Goal: Task Accomplishment & Management: Manage account settings

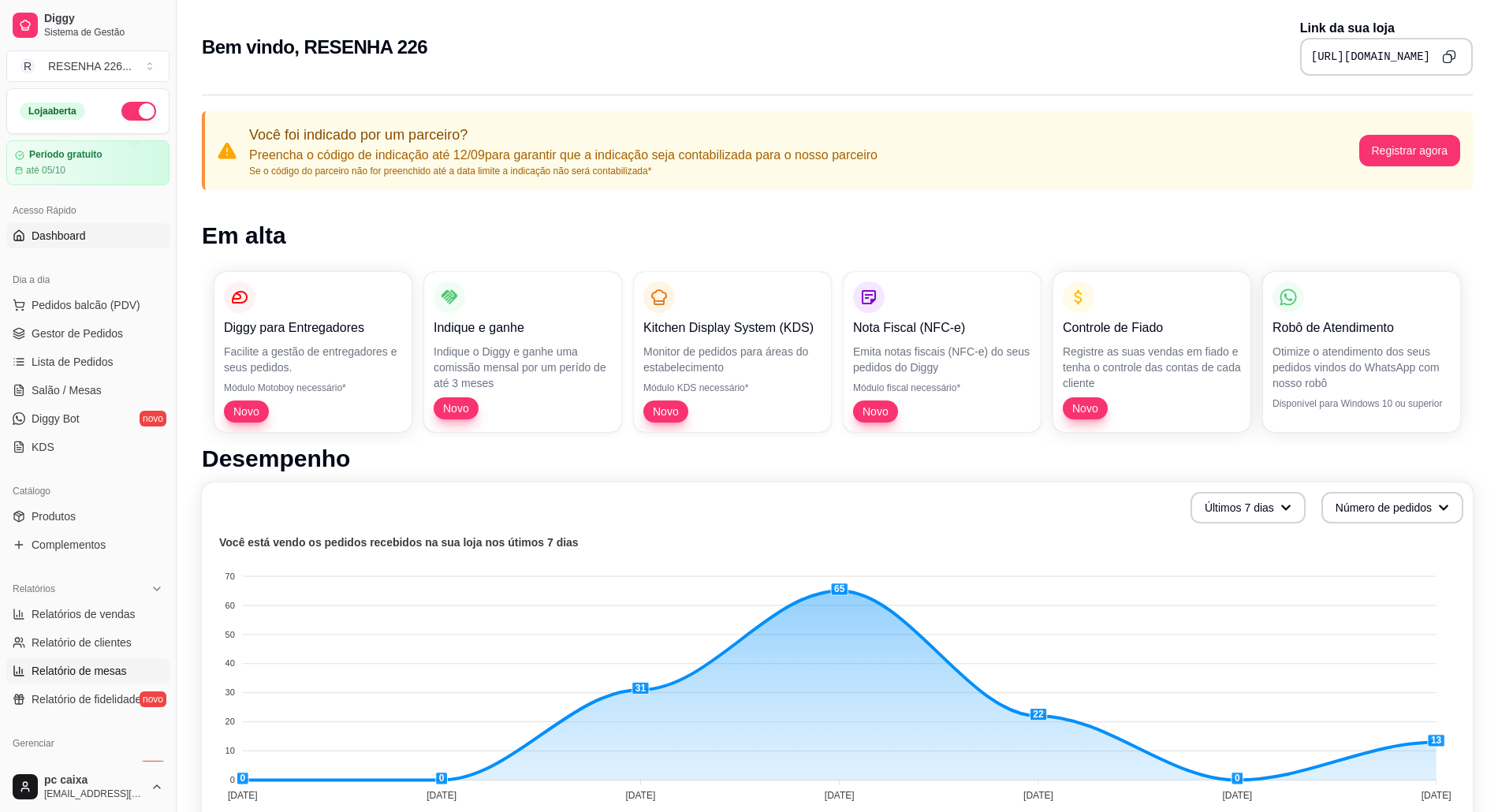
click at [121, 663] on span "Relatório de mesas" at bounding box center [79, 671] width 95 height 16
select select "TOTAL_OF_ORDERS"
select select "7"
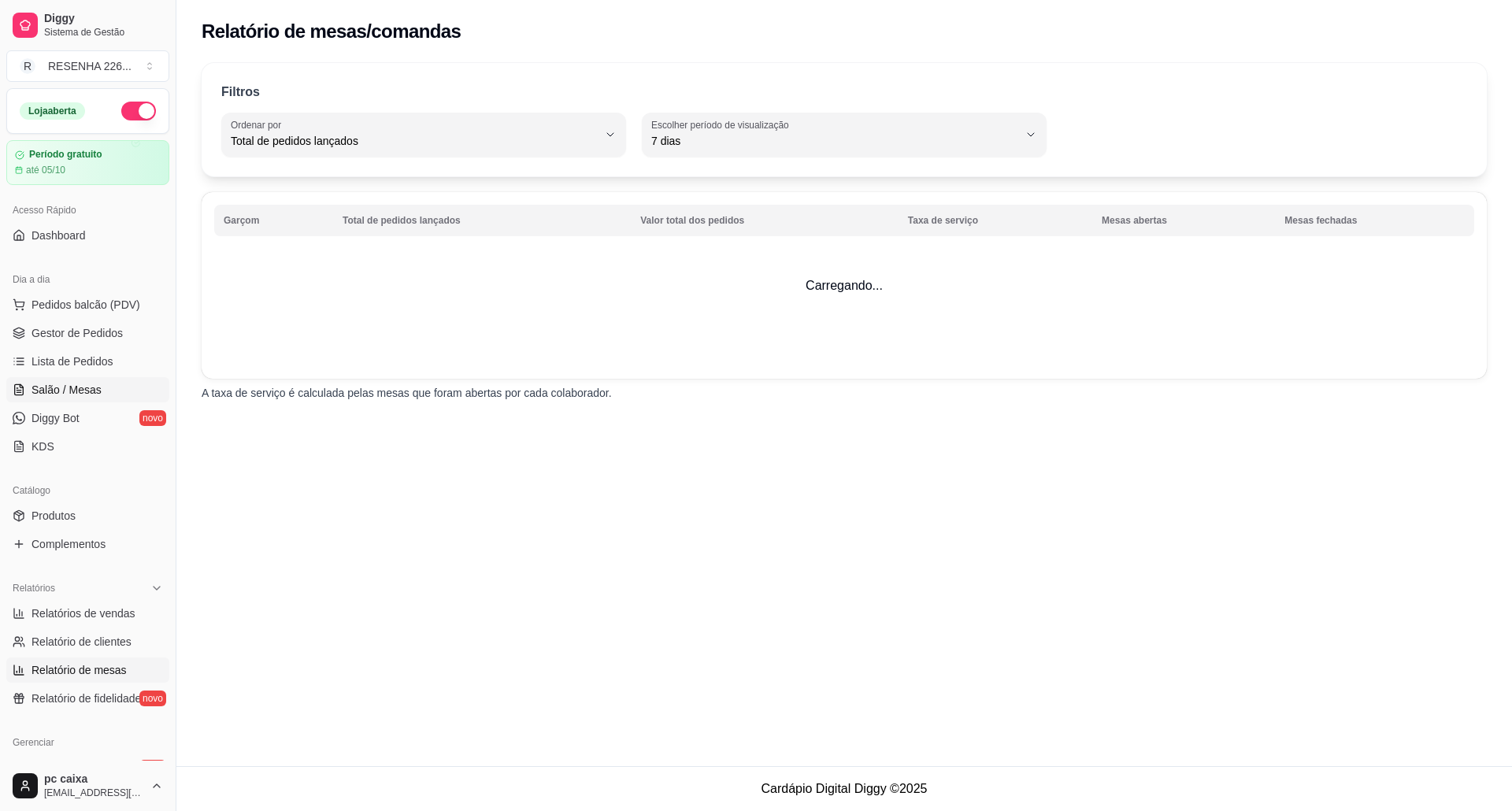
click at [57, 389] on span "Salão / Mesas" at bounding box center [66, 389] width 70 height 16
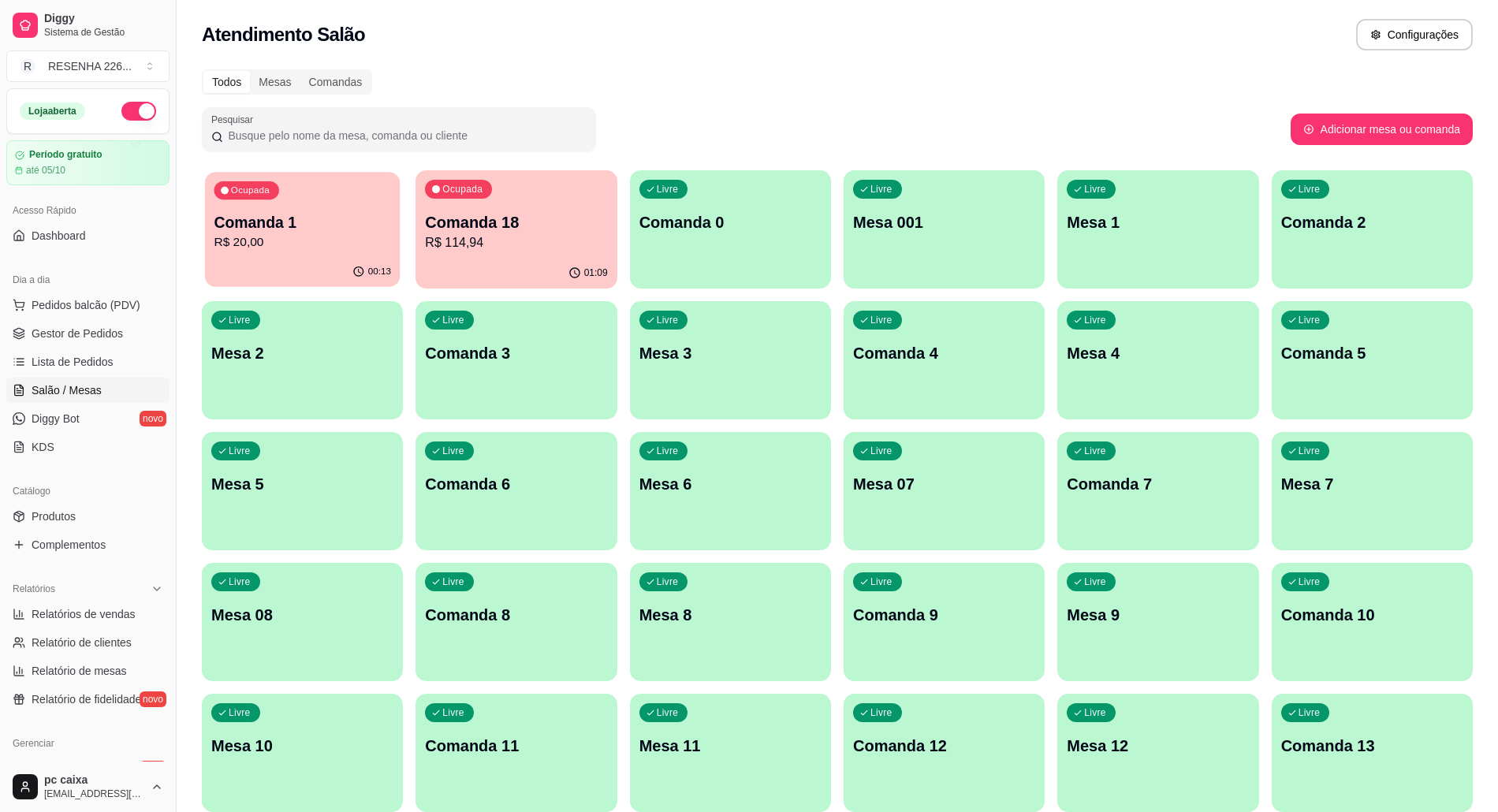
click at [278, 215] on p "Comanda 1" at bounding box center [303, 223] width 177 height 22
click at [240, 229] on p "Comanda 1" at bounding box center [303, 222] width 182 height 22
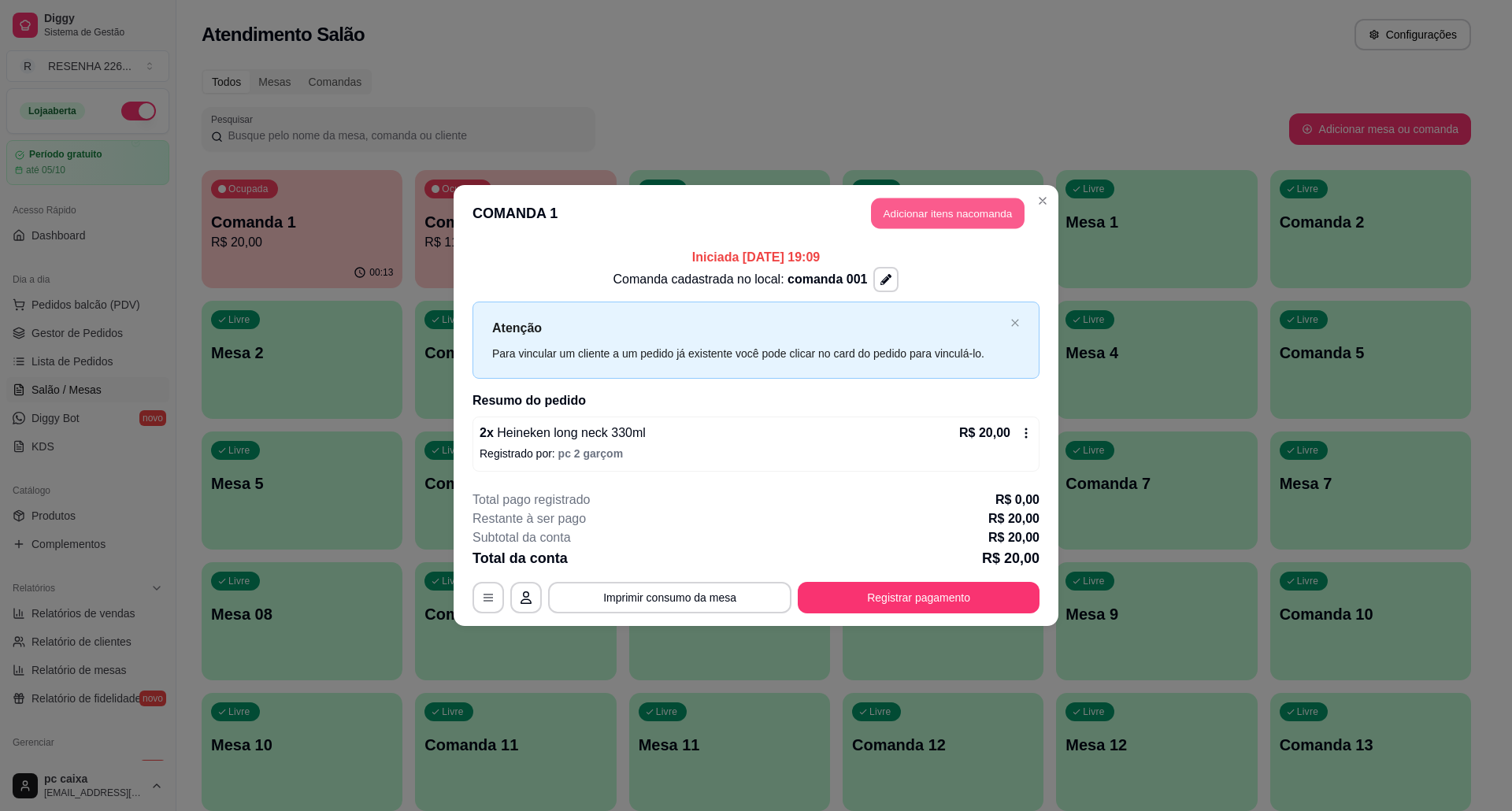
click at [911, 214] on button "Adicionar itens na comanda" at bounding box center [947, 213] width 153 height 30
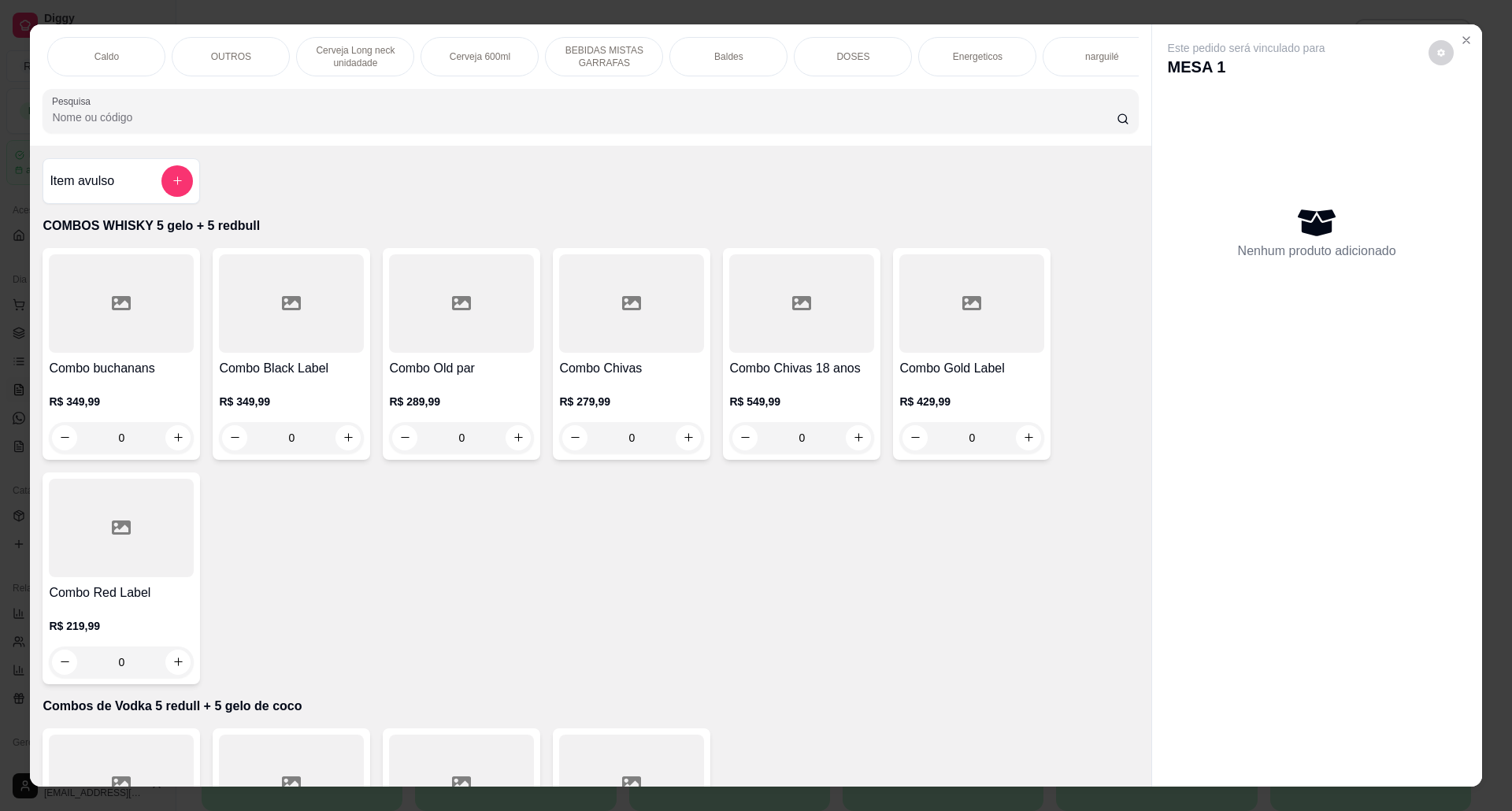
scroll to position [0, 757]
click at [492, 68] on div "Cerveja 600ml" at bounding box center [464, 56] width 118 height 39
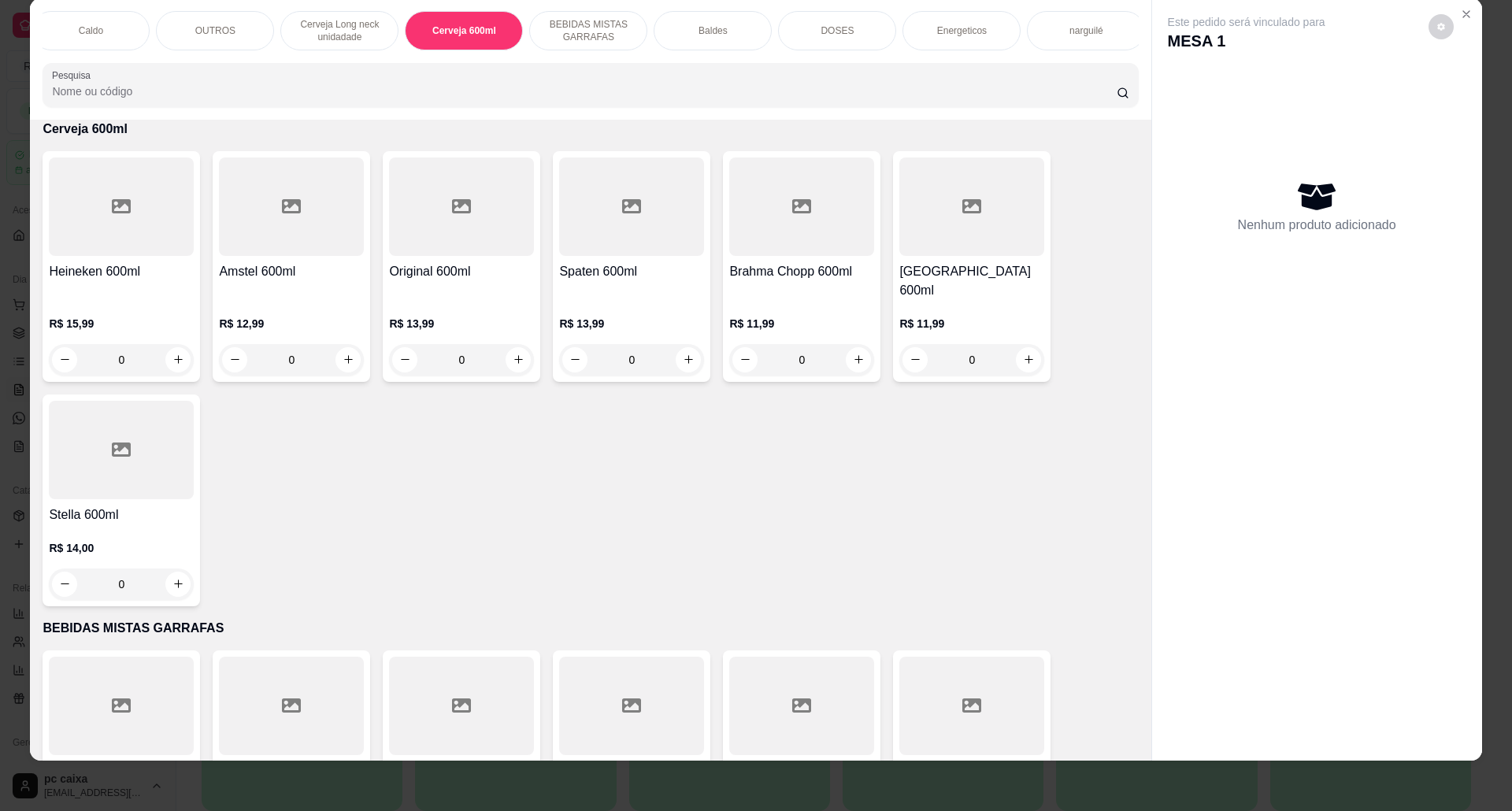
click at [353, 17] on div "Cerveja Long neck unidadade" at bounding box center [339, 30] width 118 height 39
click at [332, 23] on p "Cerveja Long neck unidadade" at bounding box center [339, 30] width 92 height 25
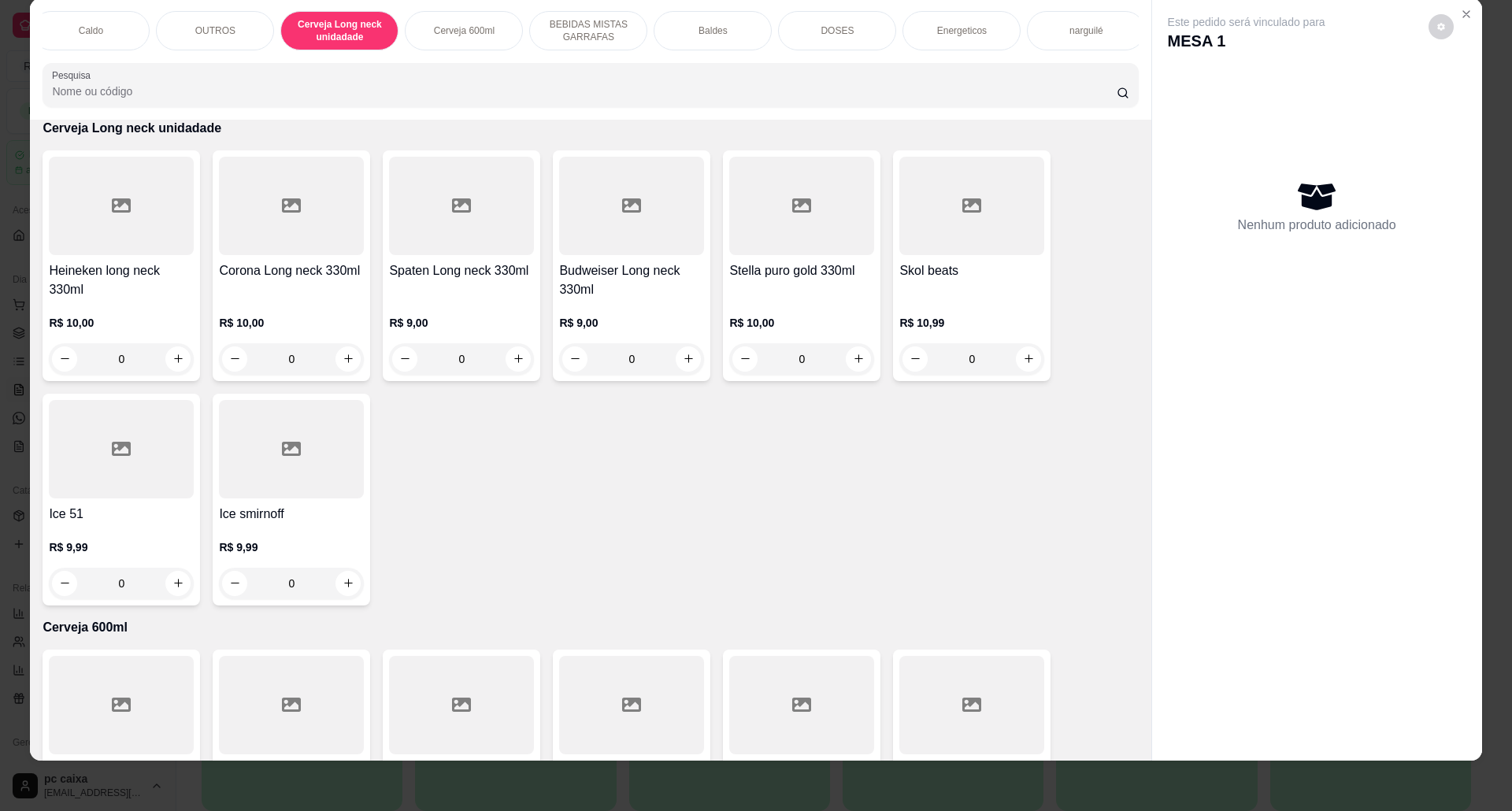
click at [221, 280] on h4 "Corona Long neck 330ml" at bounding box center [291, 271] width 145 height 19
click at [159, 255] on div at bounding box center [120, 206] width 145 height 99
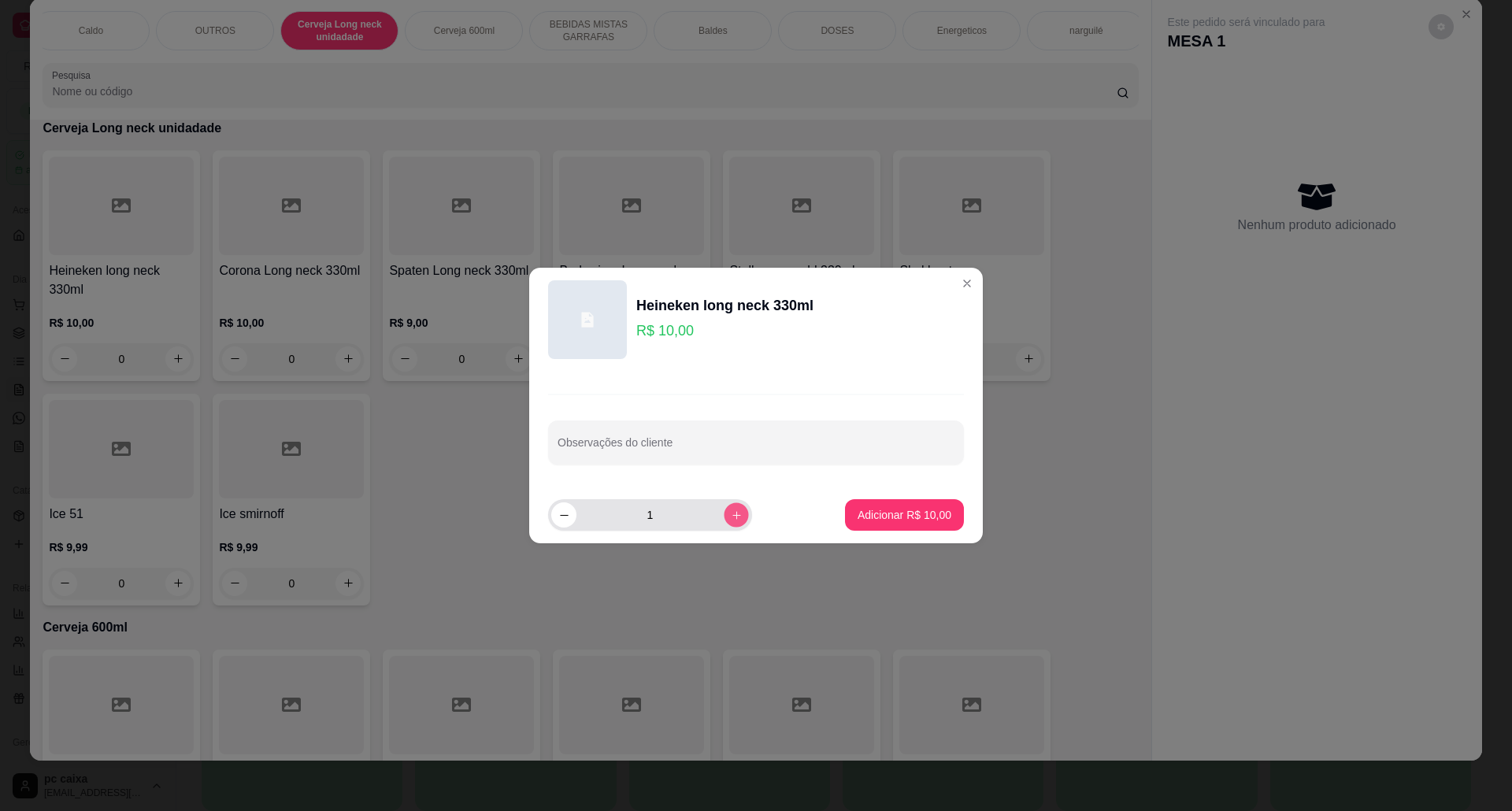
click at [735, 515] on button "increase-product-quantity" at bounding box center [736, 514] width 24 height 24
type input "2"
click at [896, 513] on p "Adicionar R$ 20,00" at bounding box center [905, 514] width 92 height 15
type input "2"
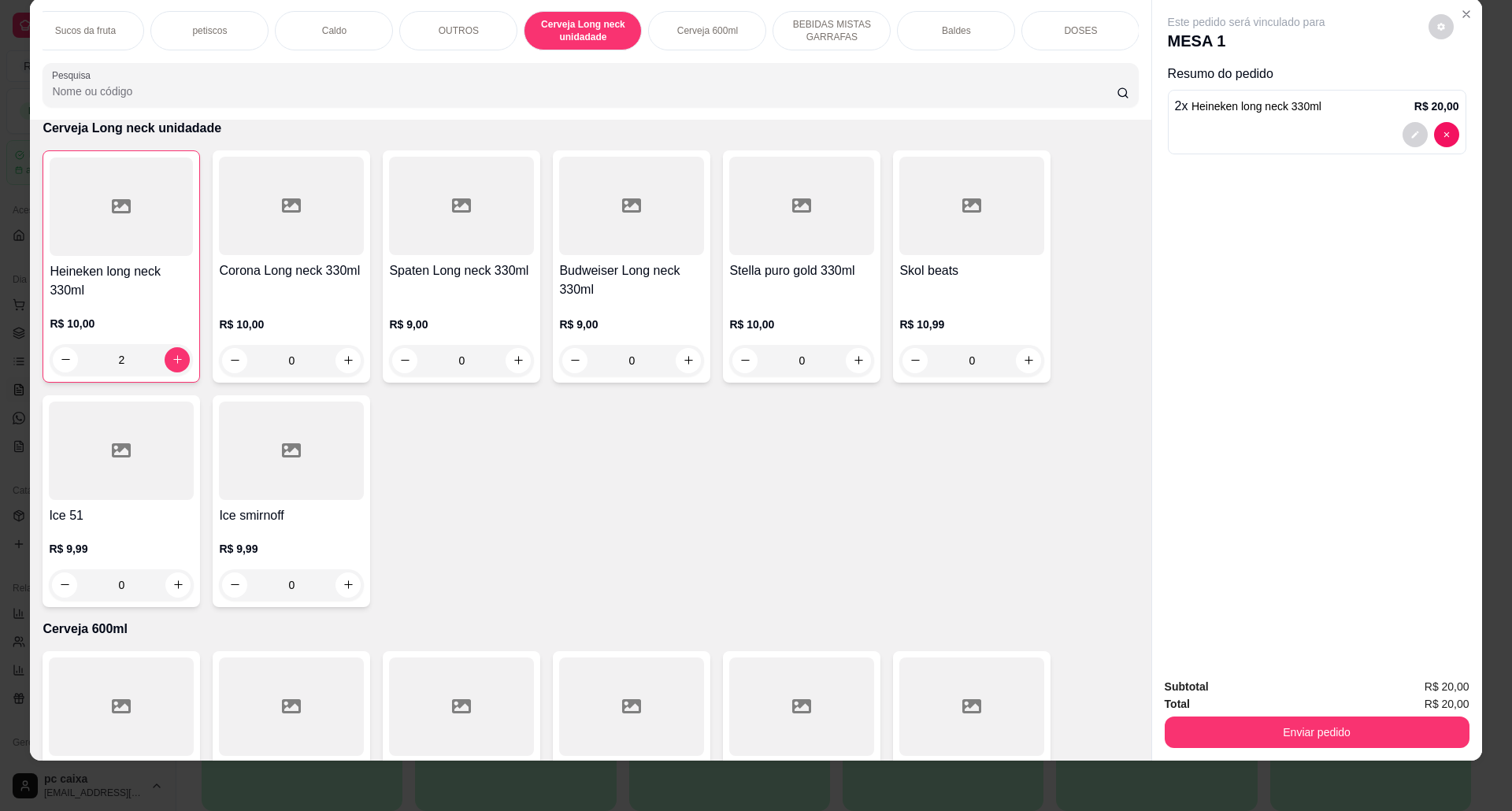
scroll to position [0, 425]
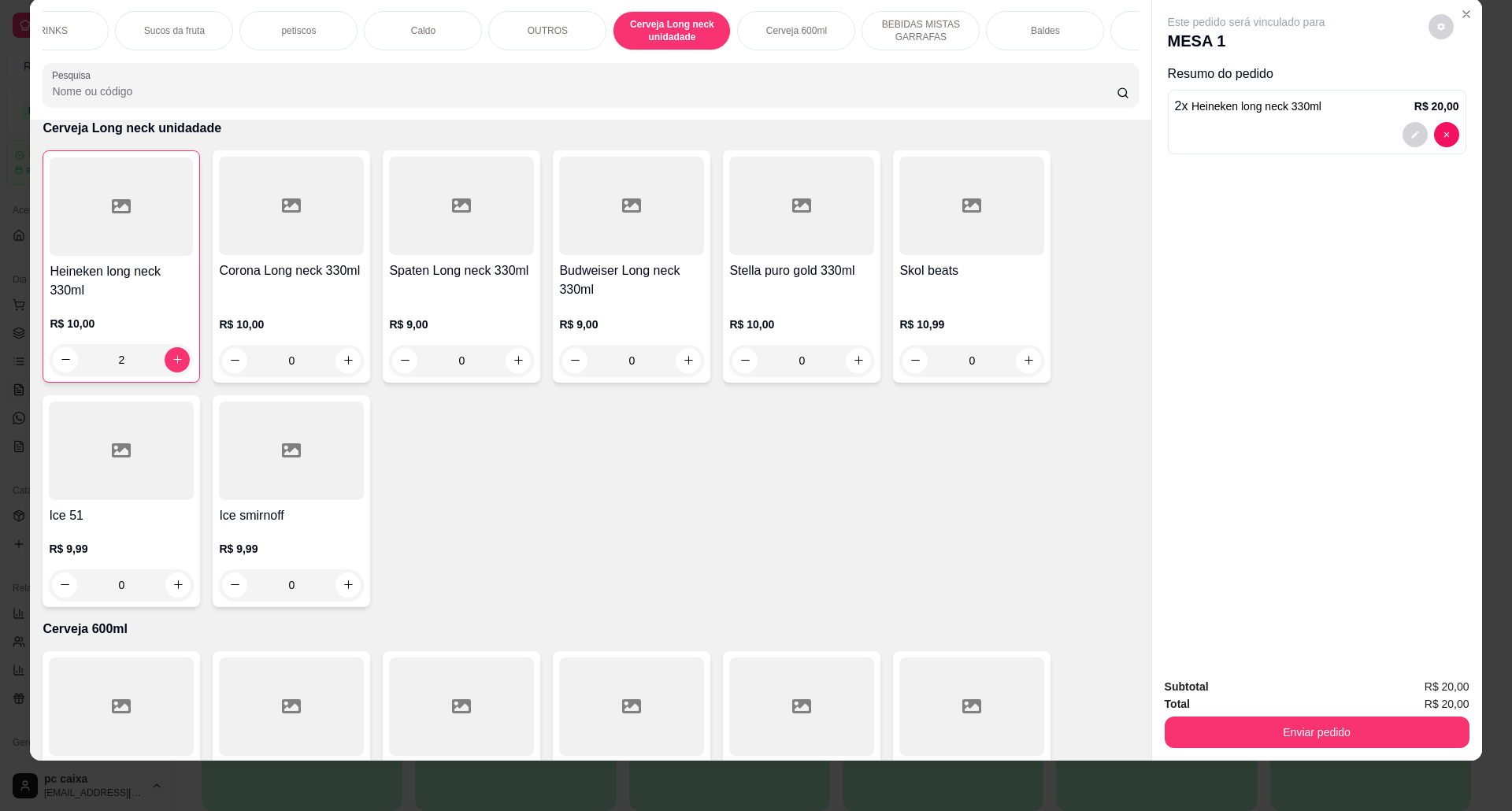
click at [529, 39] on div "OUTROS" at bounding box center [547, 30] width 118 height 39
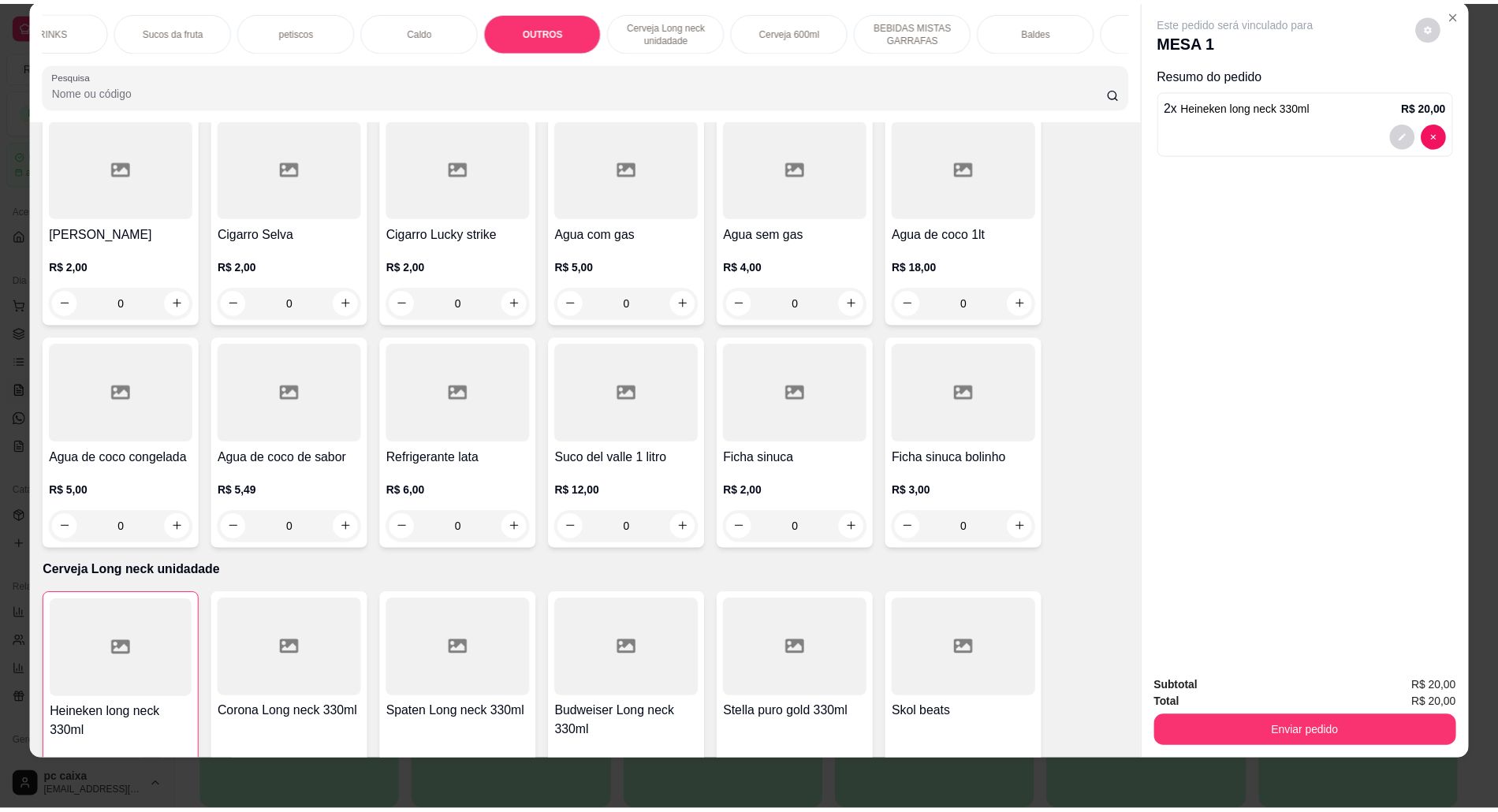
scroll to position [2912, 0]
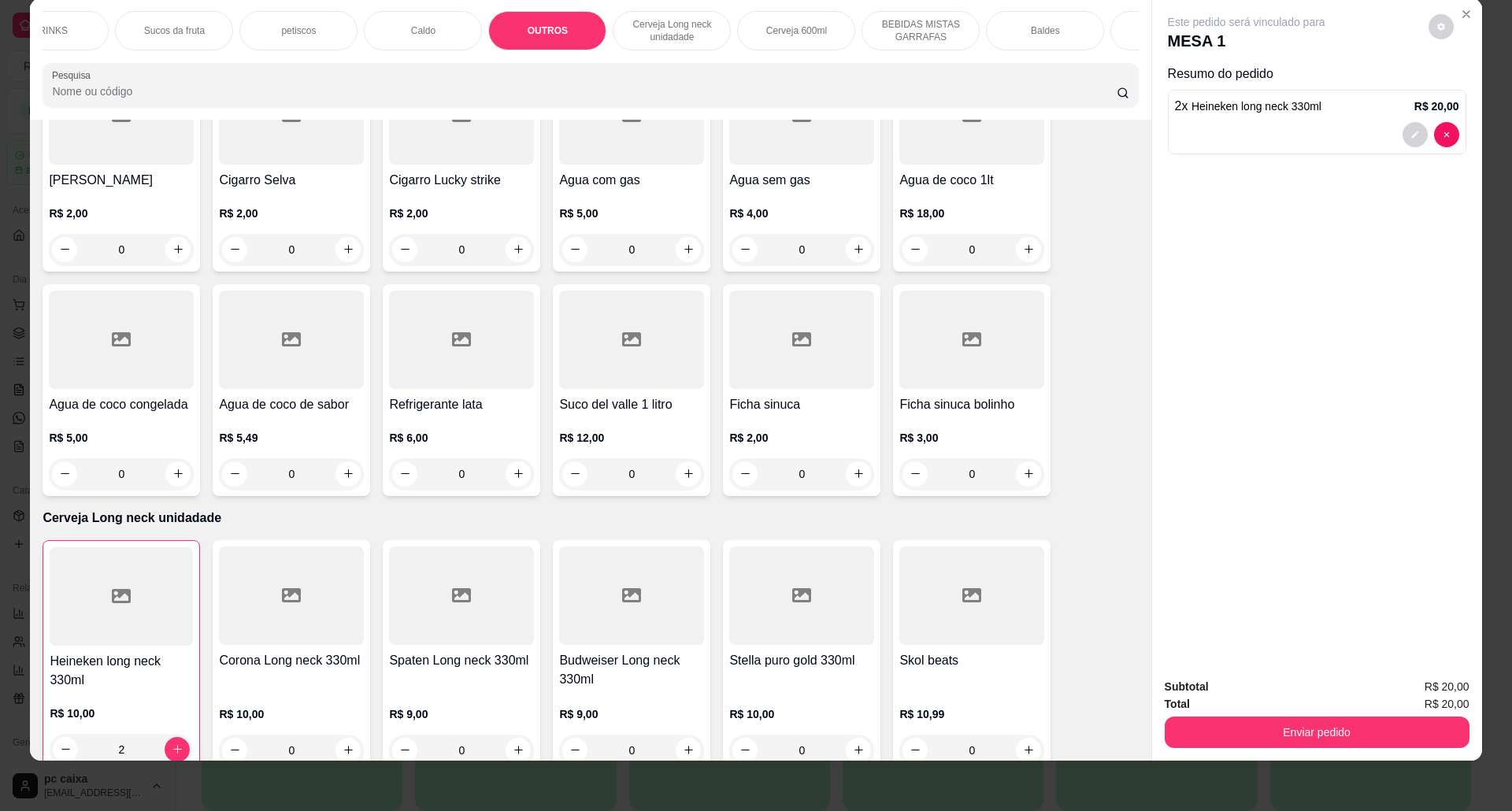
click at [770, 222] on p "R$ 4,00" at bounding box center [801, 213] width 145 height 16
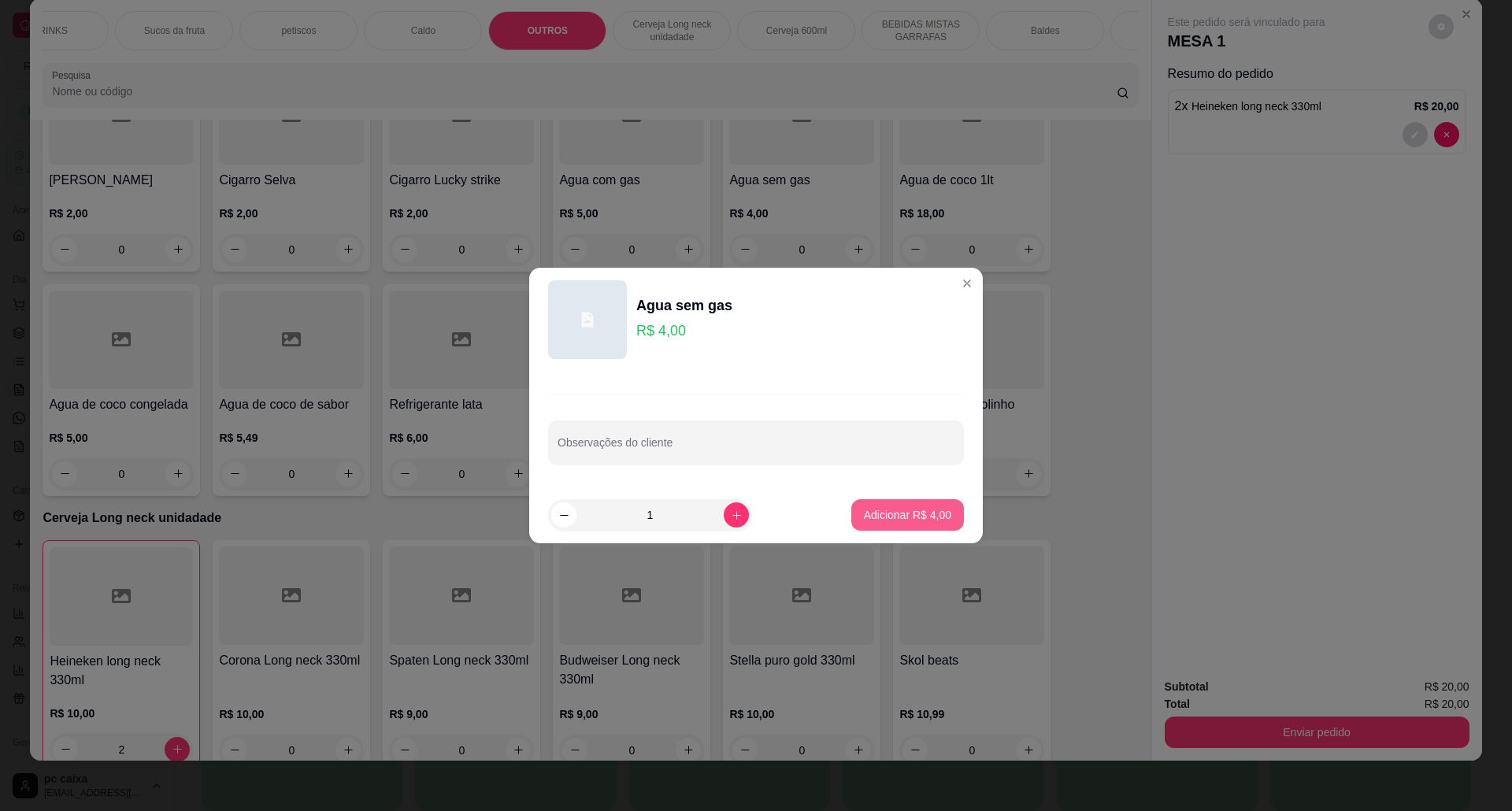
click at [920, 518] on button "Adicionar R$ 4,00" at bounding box center [907, 515] width 113 height 31
type input "1"
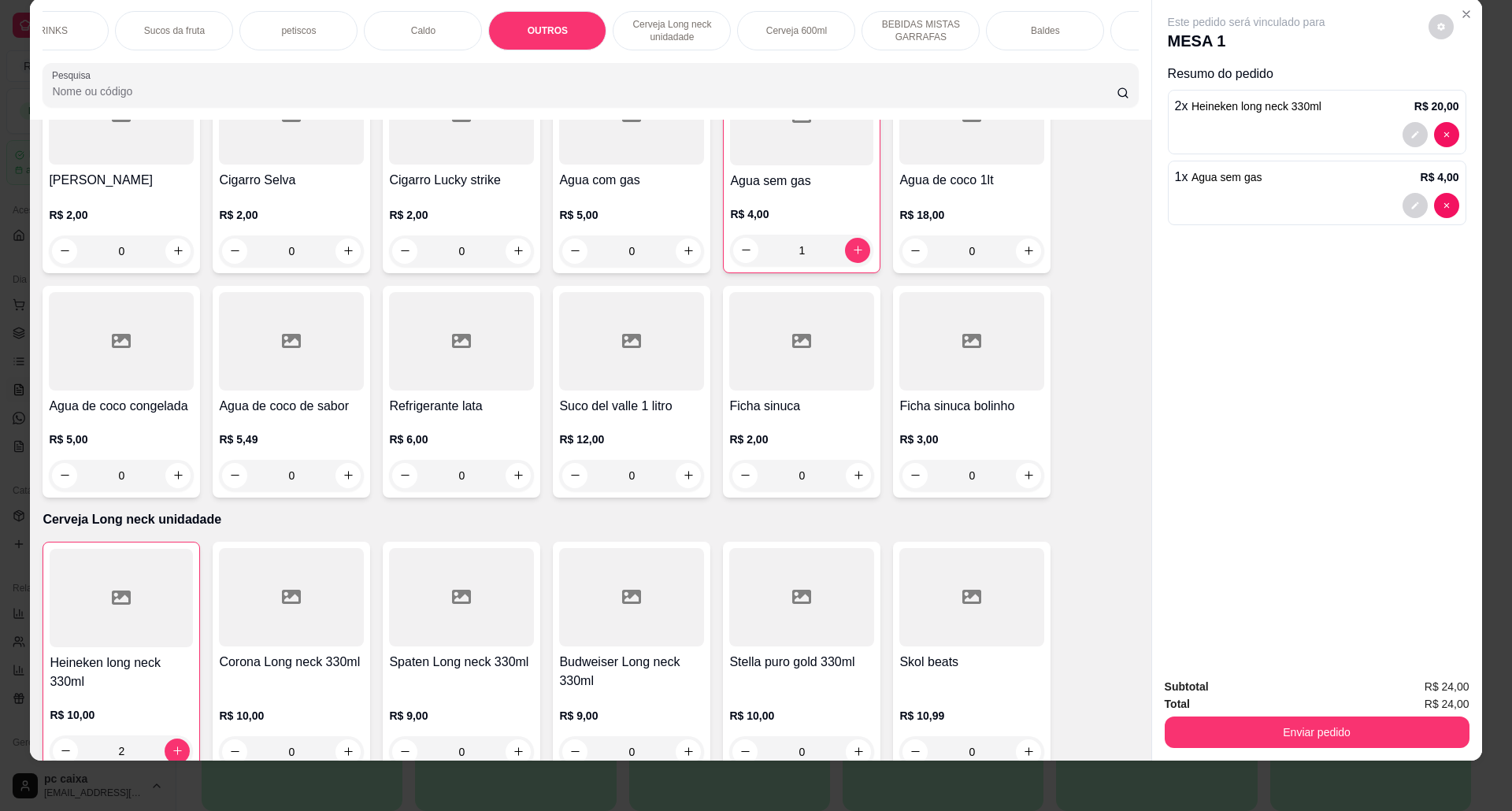
click at [920, 518] on div "Item avulso COMBOS WHISKY 5 gelo + 5 redbull Combo buchanans R$ 349,99 0 Combo …" at bounding box center [590, 440] width 1121 height 641
click at [1372, 729] on button "Enviar pedido" at bounding box center [1316, 732] width 295 height 30
click at [1297, 693] on button "Não registrar e enviar pedido" at bounding box center [1263, 693] width 164 height 30
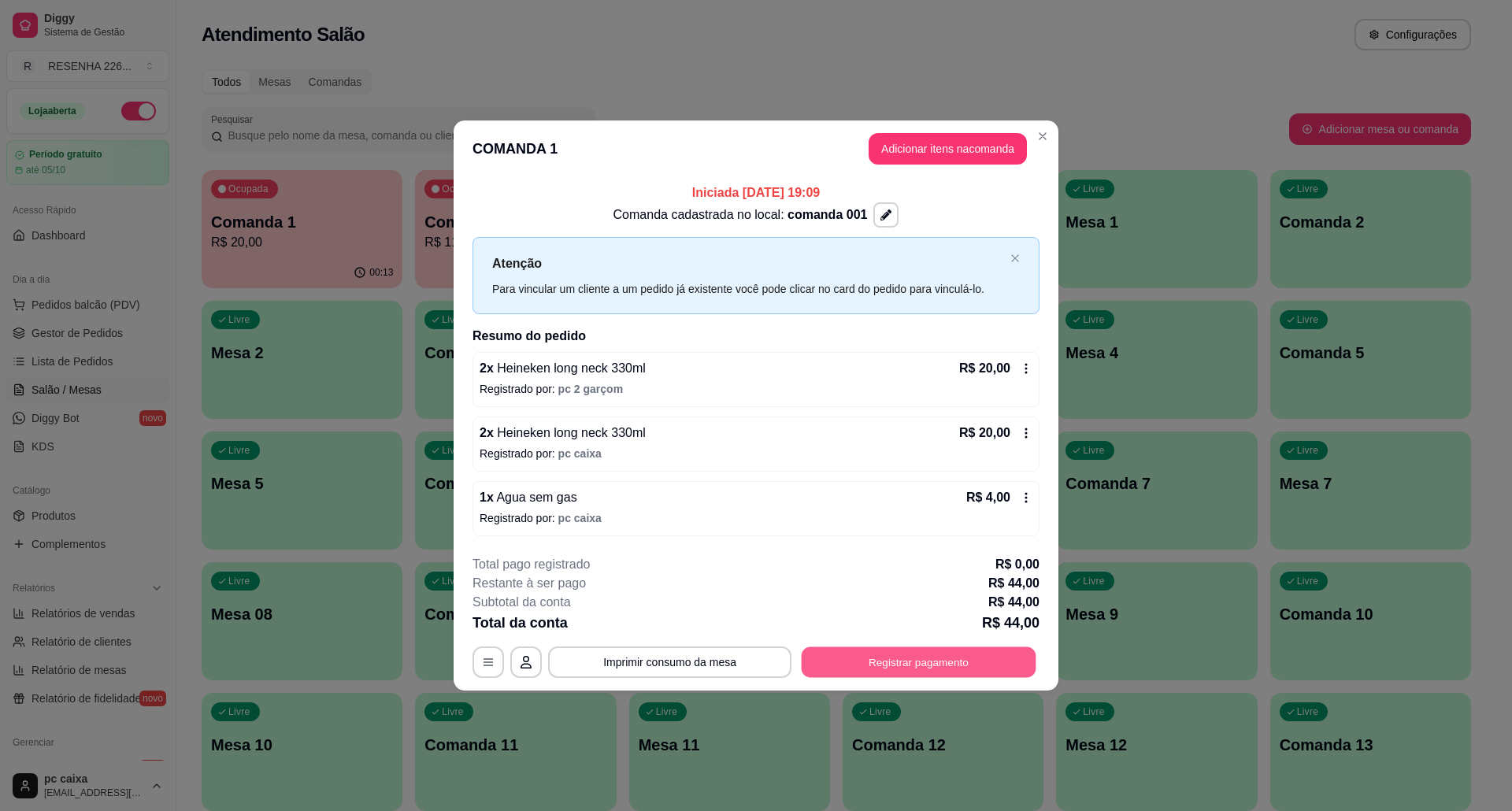
click at [918, 659] on button "Registrar pagamento" at bounding box center [918, 661] width 235 height 30
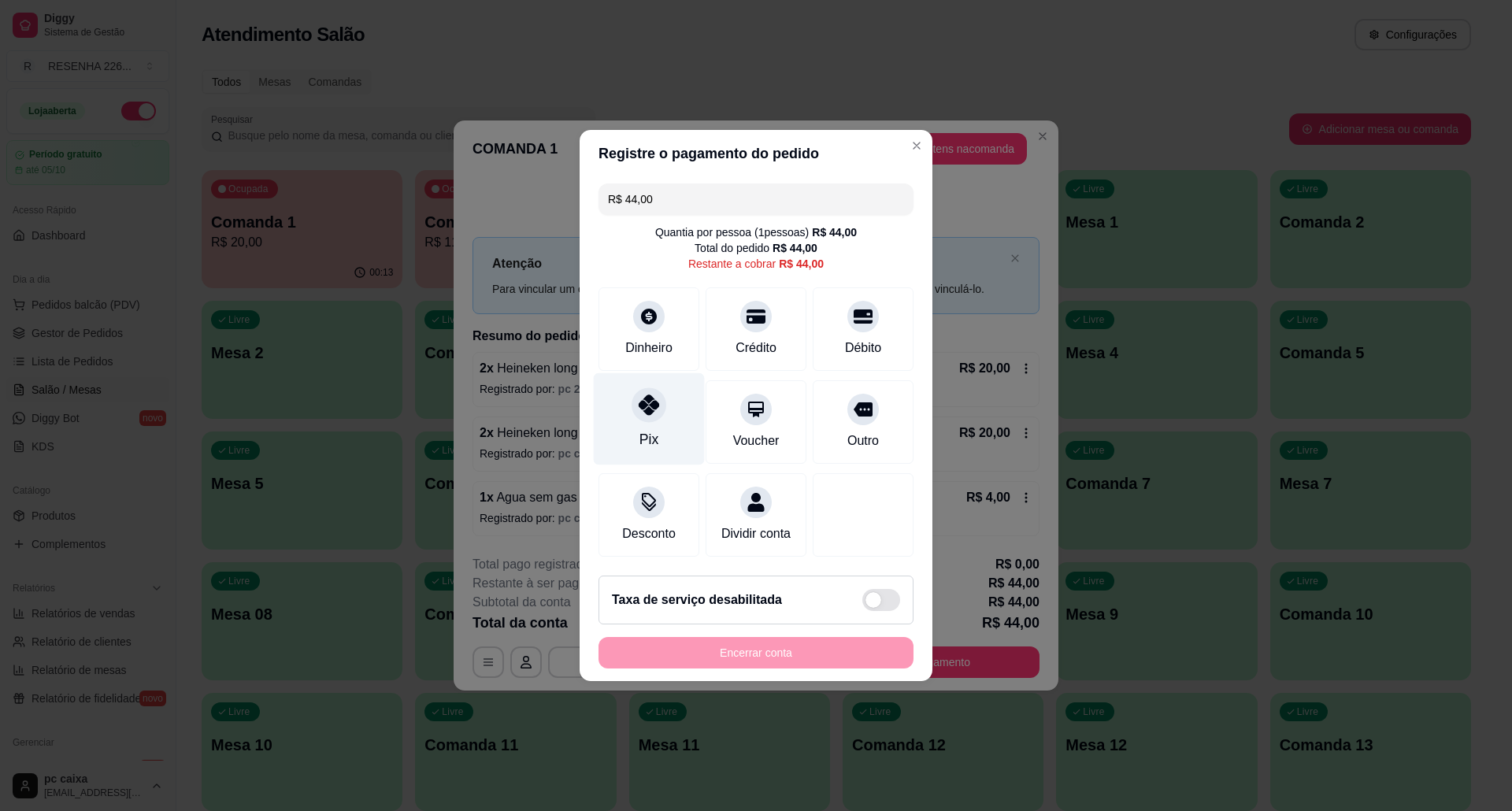
click at [650, 429] on div "Pix" at bounding box center [649, 440] width 19 height 21
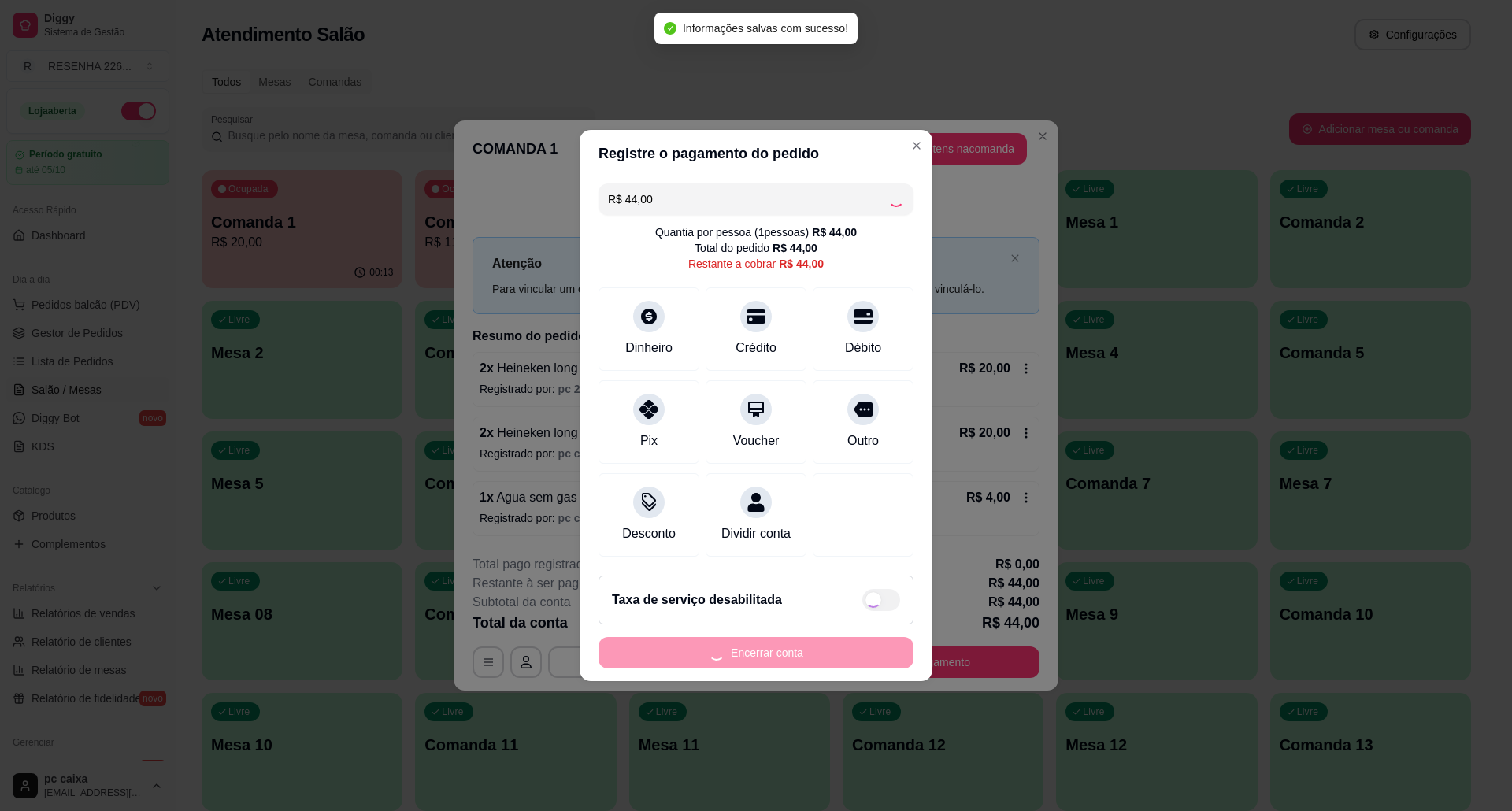
type input "R$ 0,00"
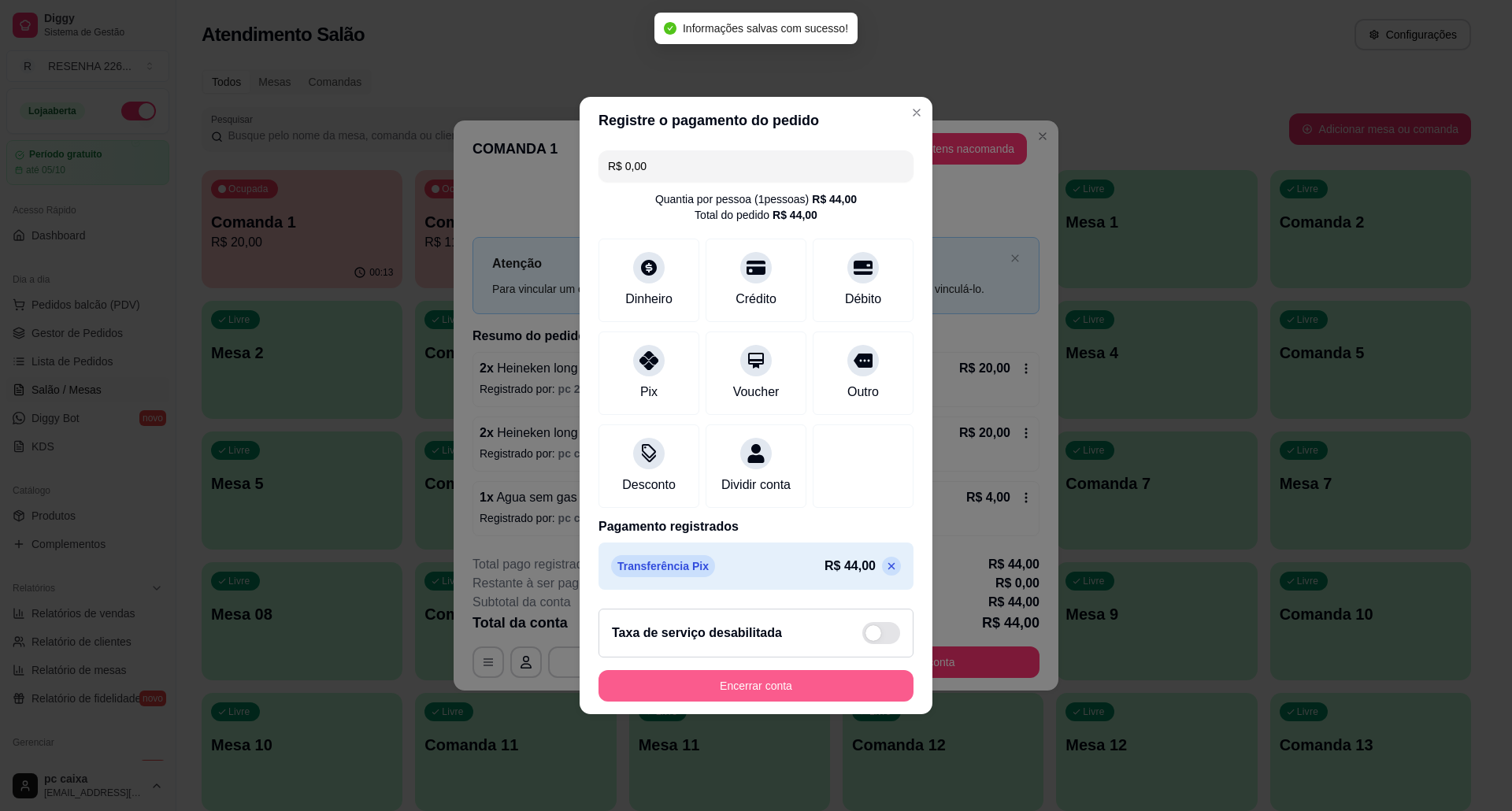
click at [769, 702] on button "Encerrar conta" at bounding box center [756, 685] width 315 height 31
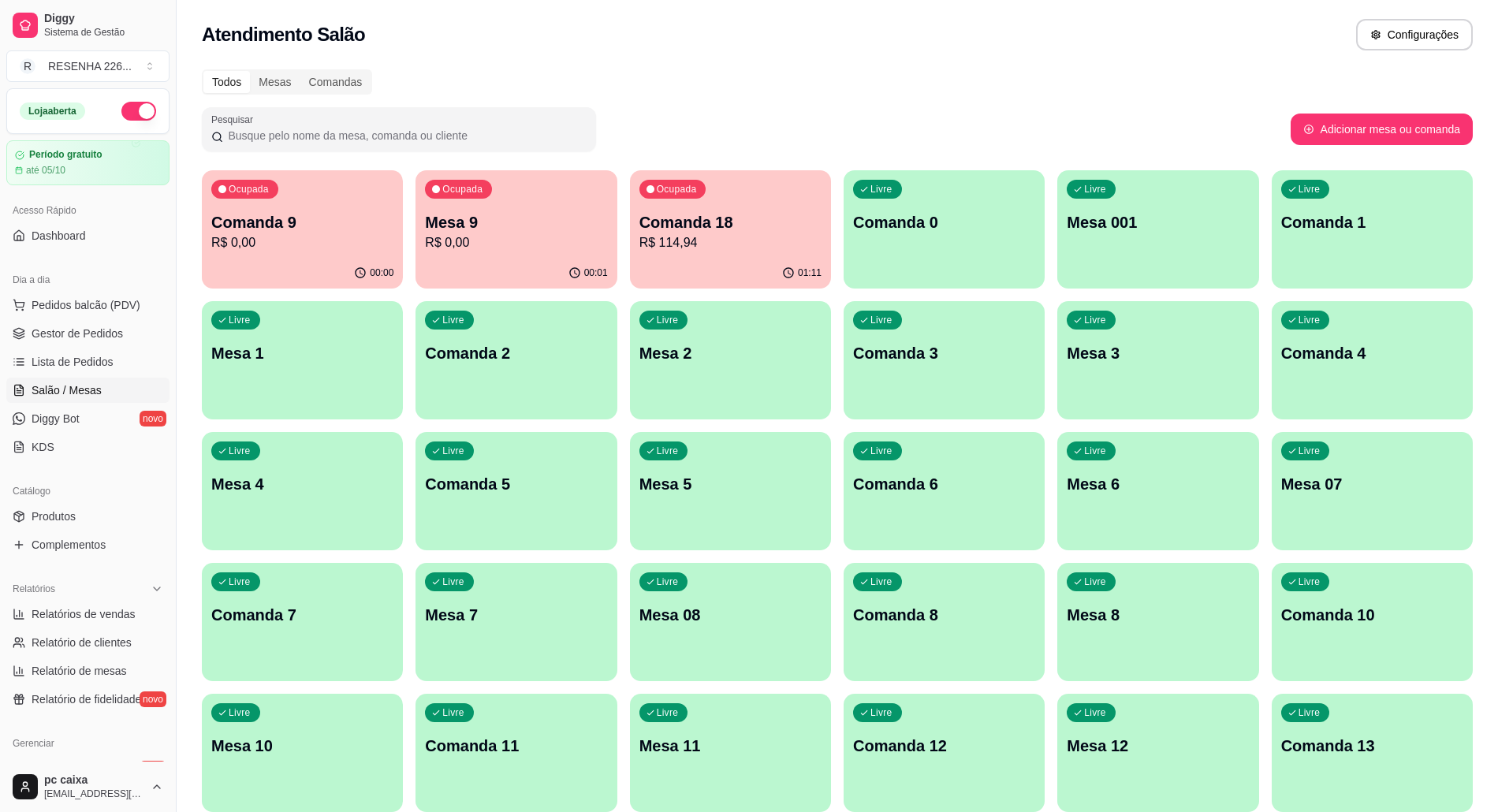
click at [292, 204] on div "Ocupada Comanda 9 R$ 0,00" at bounding box center [303, 214] width 201 height 88
click at [528, 196] on div "Ocupada Mesa 9 R$ 0,00" at bounding box center [516, 214] width 201 height 88
click at [720, 244] on p "R$ 114,94" at bounding box center [731, 242] width 177 height 18
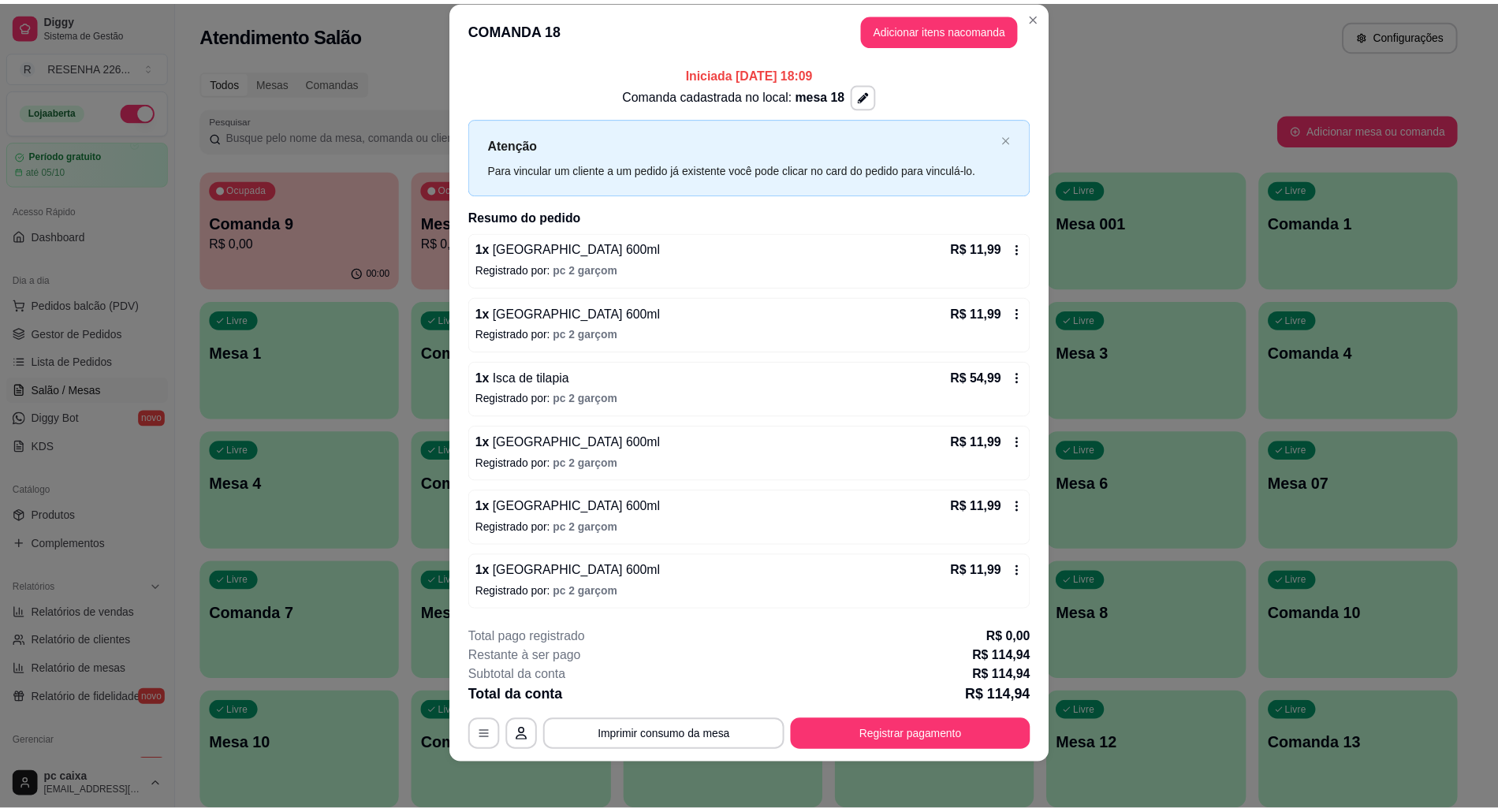
scroll to position [29, 0]
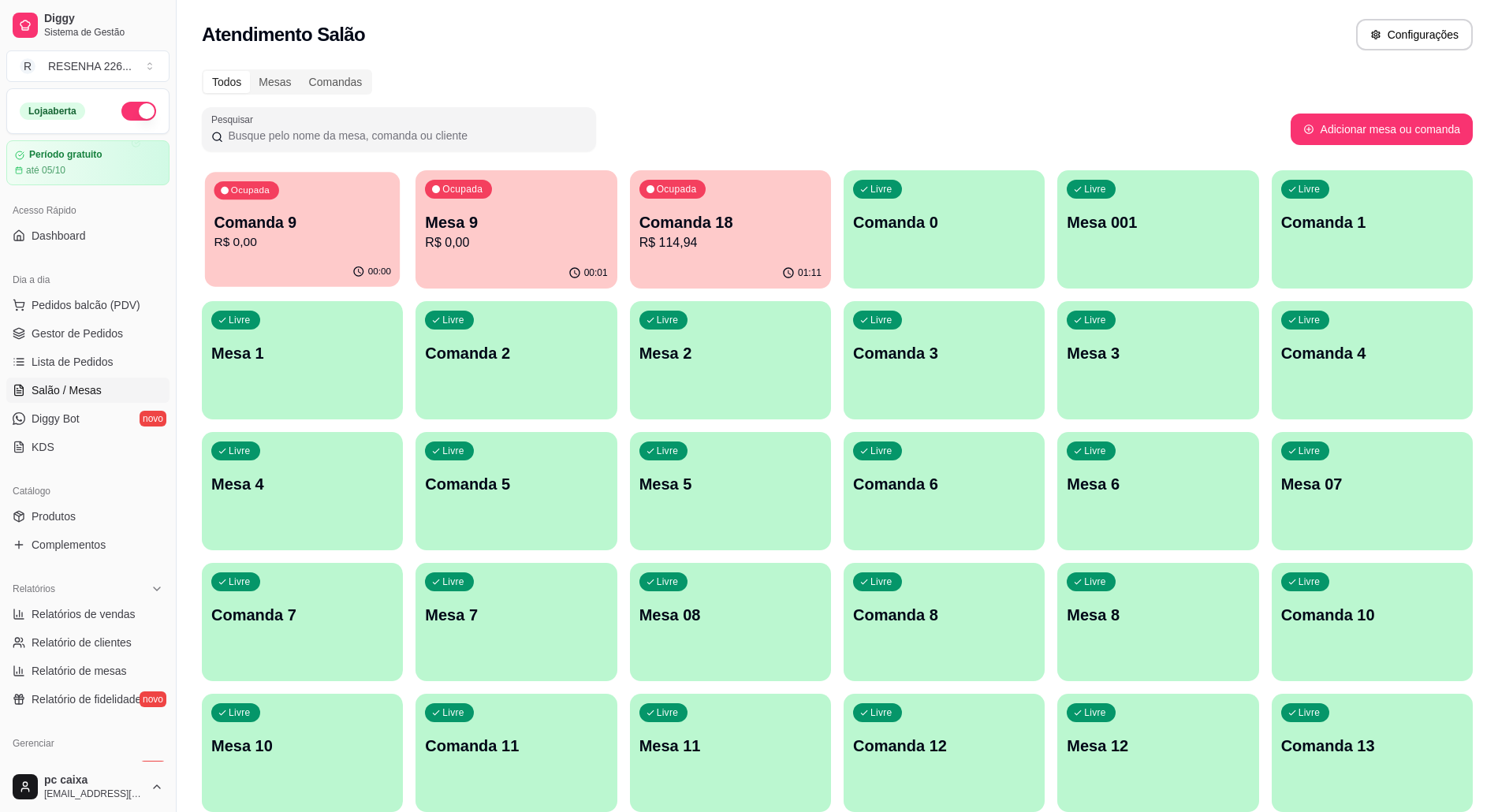
click at [348, 240] on p "R$ 0,00" at bounding box center [303, 242] width 177 height 18
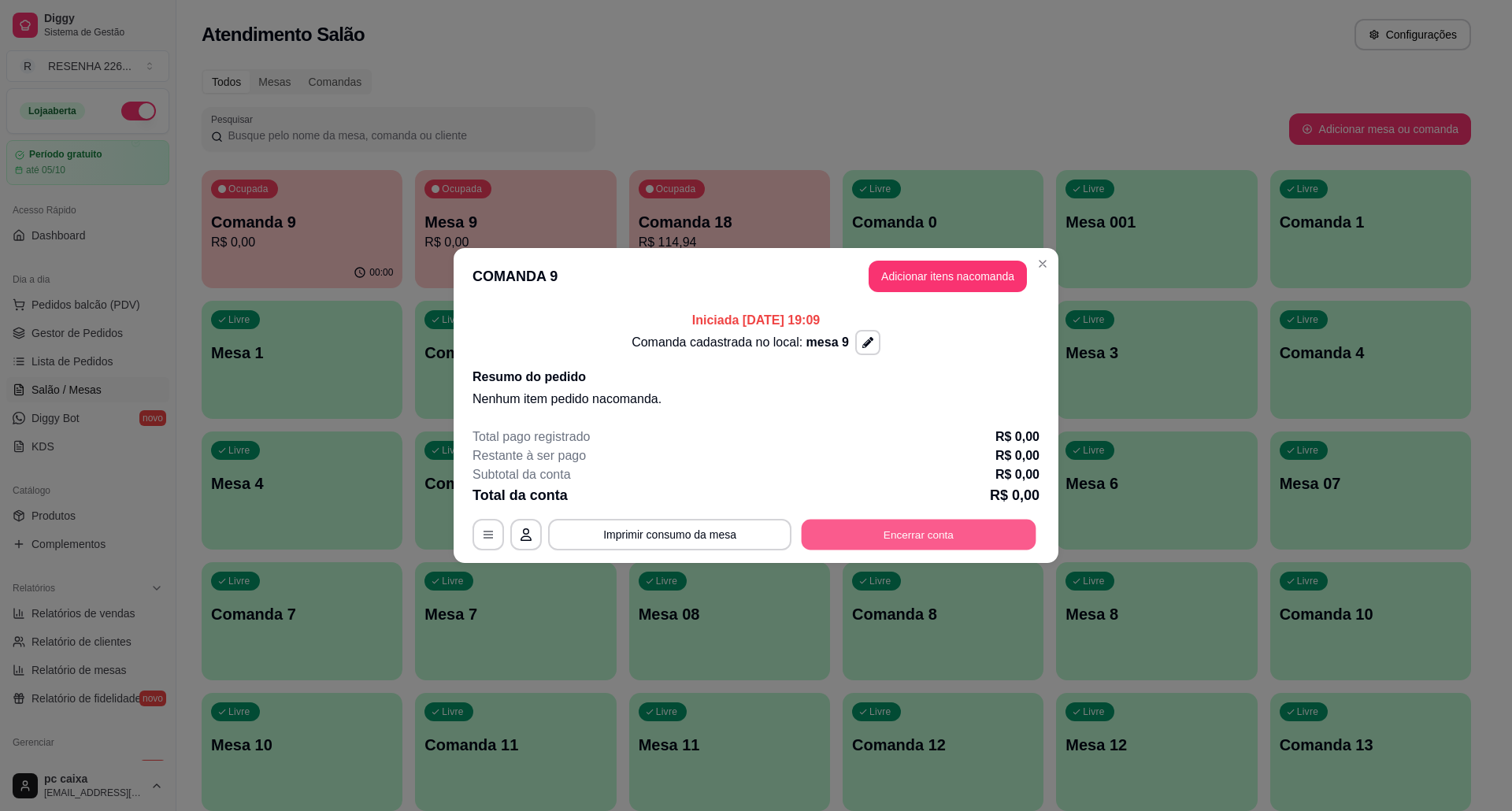
click at [908, 545] on button "Encerrar conta" at bounding box center [918, 534] width 235 height 30
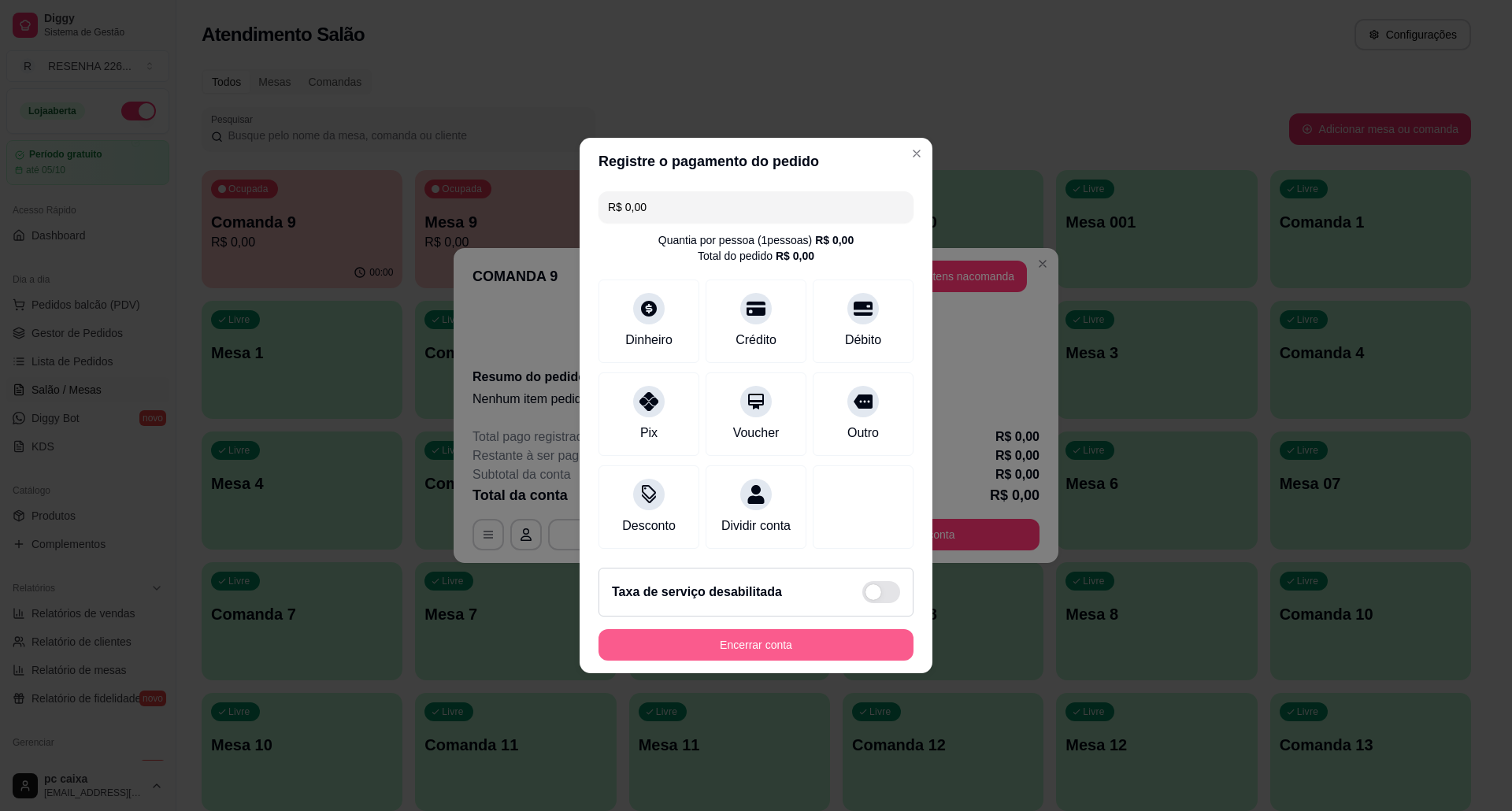
click at [785, 660] on button "Encerrar conta" at bounding box center [756, 645] width 315 height 31
